Goal: Navigation & Orientation: Find specific page/section

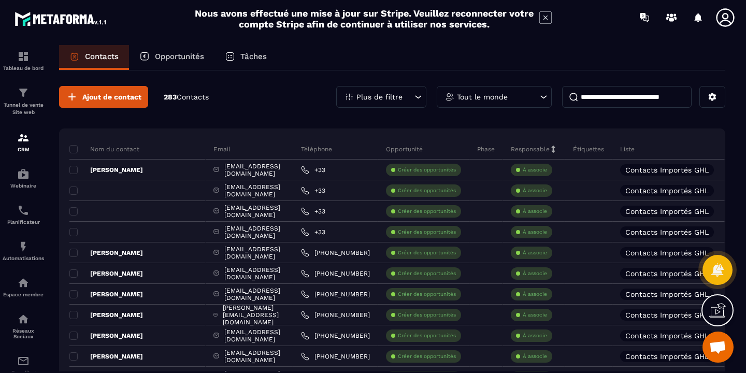
scroll to position [61, 0]
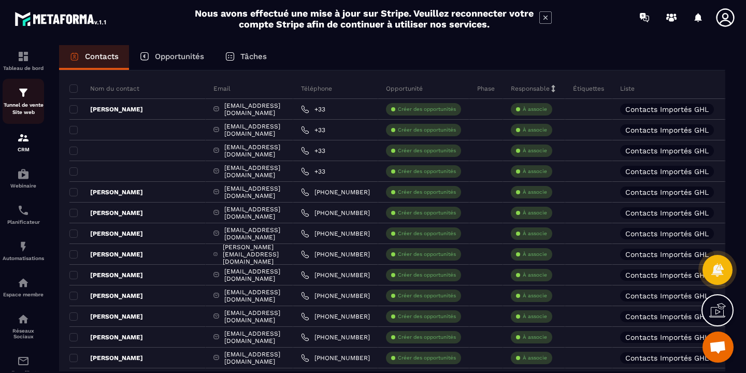
click at [24, 98] on img at bounding box center [23, 93] width 12 height 12
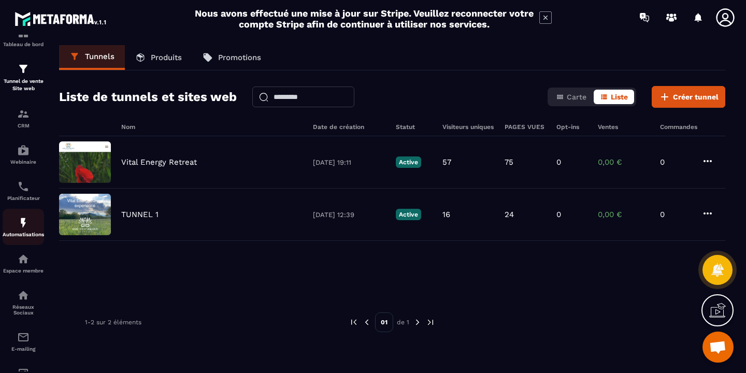
scroll to position [27, 0]
click at [32, 229] on div "Automatisations" at bounding box center [23, 223] width 41 height 21
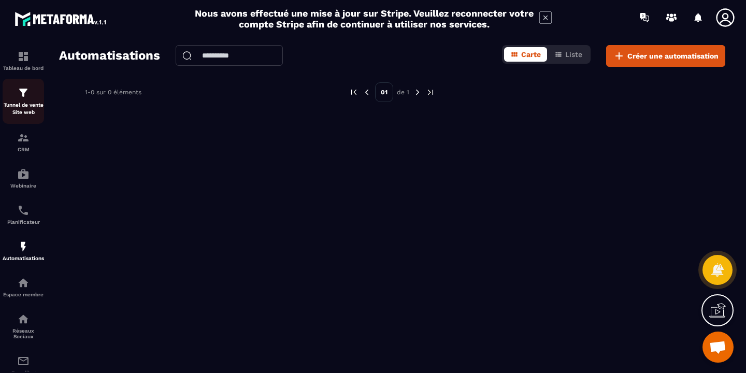
click at [23, 103] on p "Tunnel de vente Site web" at bounding box center [23, 109] width 41 height 15
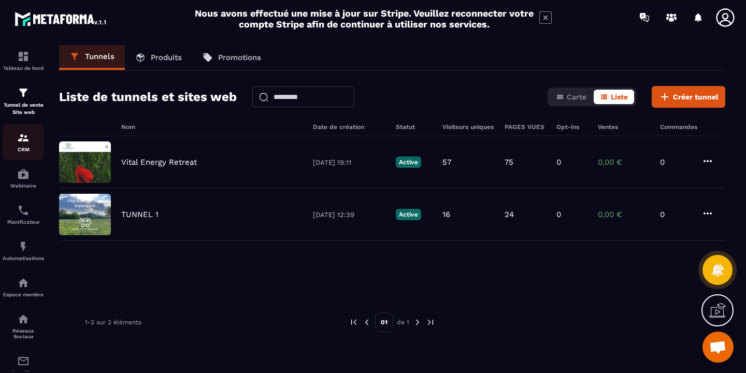
click at [21, 145] on div "CRM" at bounding box center [23, 142] width 41 height 21
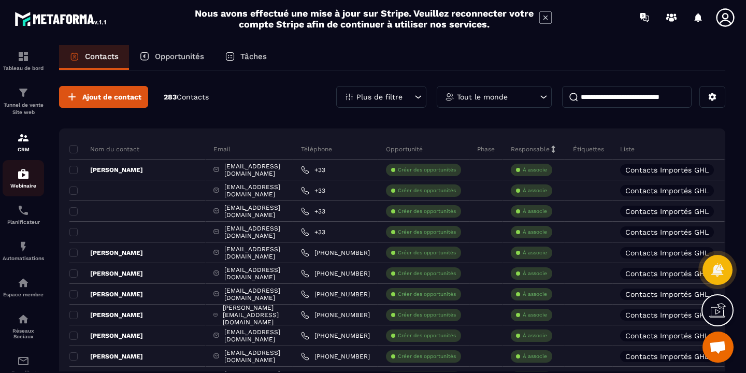
click at [23, 178] on img at bounding box center [23, 174] width 12 height 12
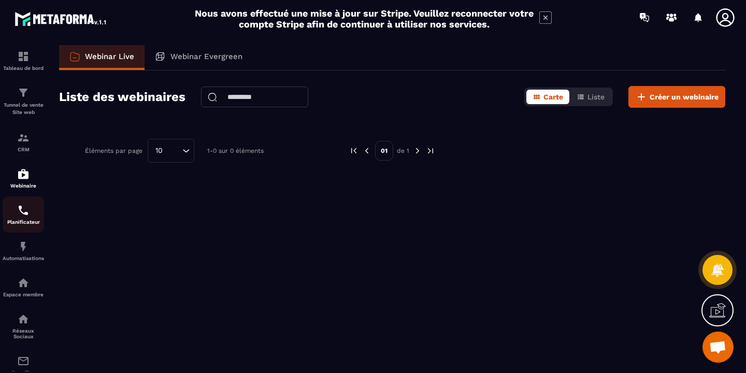
click at [23, 219] on div "Planificateur" at bounding box center [23, 214] width 41 height 21
click at [26, 255] on div "Automatisations" at bounding box center [23, 250] width 41 height 21
